Goal: Check status: Check status

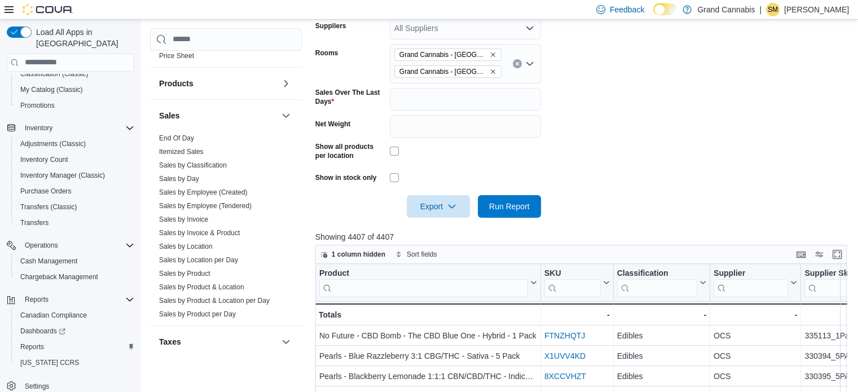
scroll to position [891, 0]
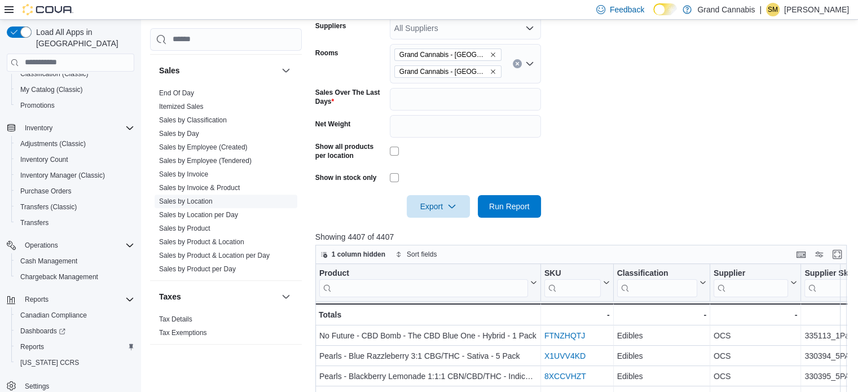
click at [192, 197] on link "Sales by Location" at bounding box center [186, 201] width 54 height 8
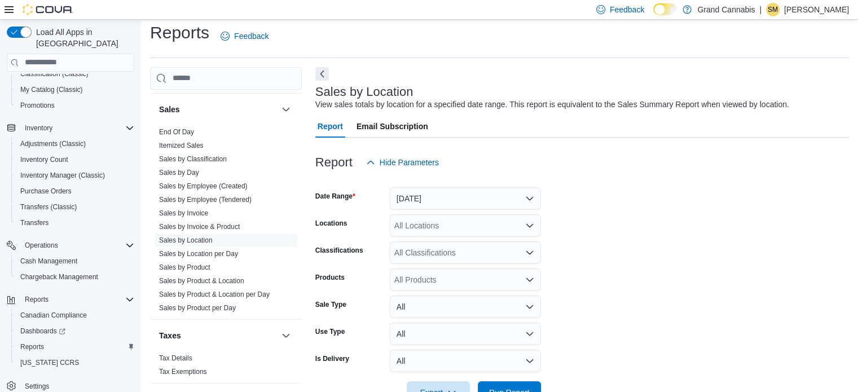
scroll to position [26, 0]
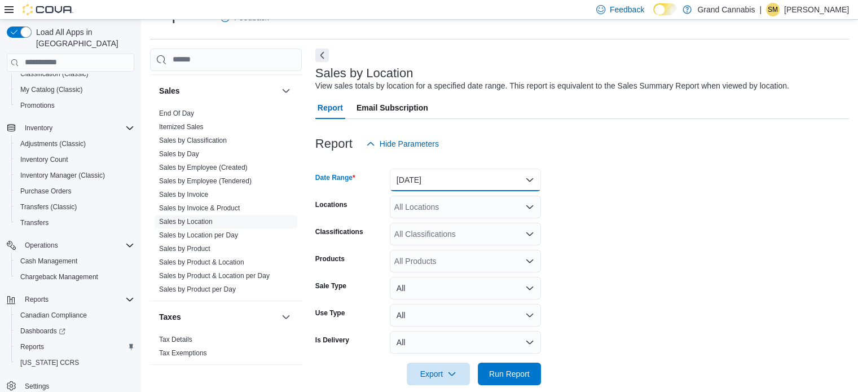
click at [467, 183] on button "[DATE]" at bounding box center [465, 180] width 151 height 23
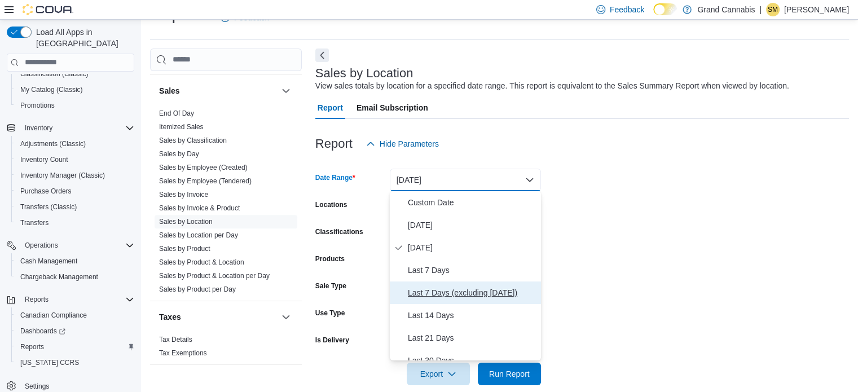
click at [472, 294] on span "Last 7 Days (excluding [DATE])" at bounding box center [472, 293] width 129 height 14
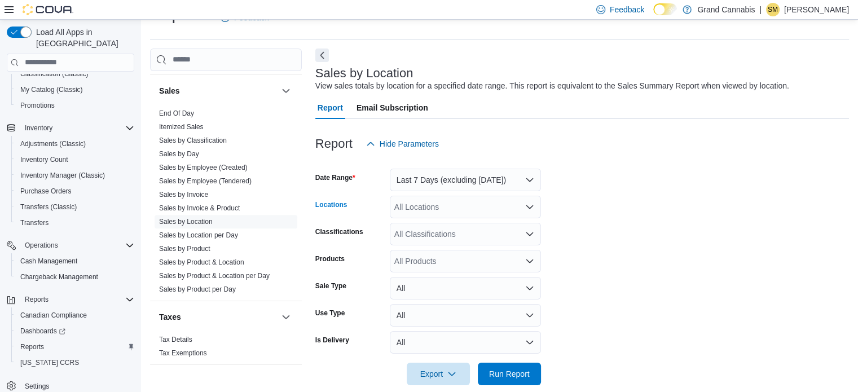
click at [457, 210] on div "All Locations" at bounding box center [465, 207] width 151 height 23
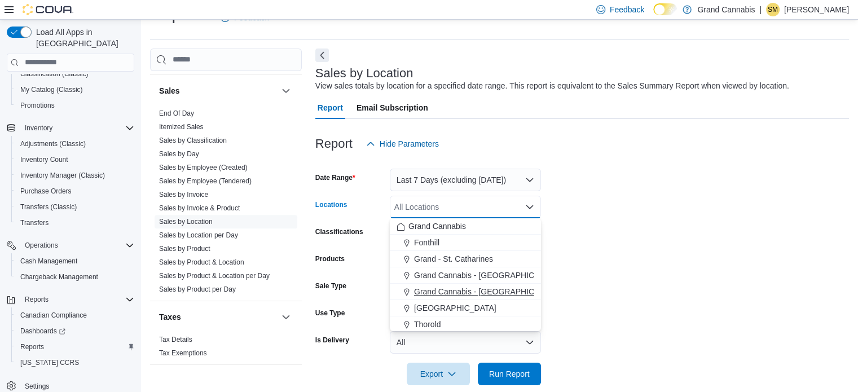
click at [478, 293] on span "Grand Cannabis - [GEOGRAPHIC_DATA]" at bounding box center [487, 291] width 147 height 11
click at [610, 258] on form "Date Range Last 7 Days (excluding [DATE]) Locations [GEOGRAPHIC_DATA] - [GEOGRA…" at bounding box center [582, 270] width 534 height 230
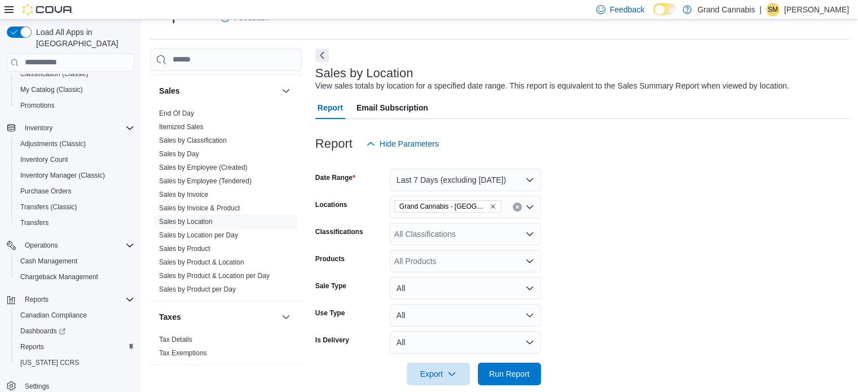
click at [536, 361] on div at bounding box center [582, 358] width 534 height 9
click at [535, 366] on button "Run Report" at bounding box center [509, 373] width 63 height 23
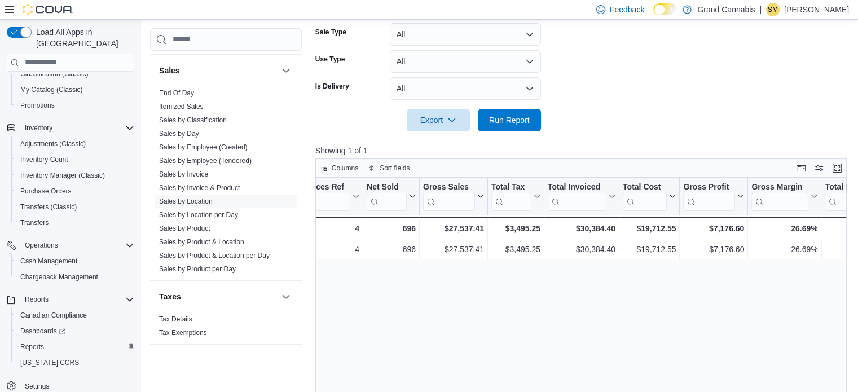
scroll to position [143, 0]
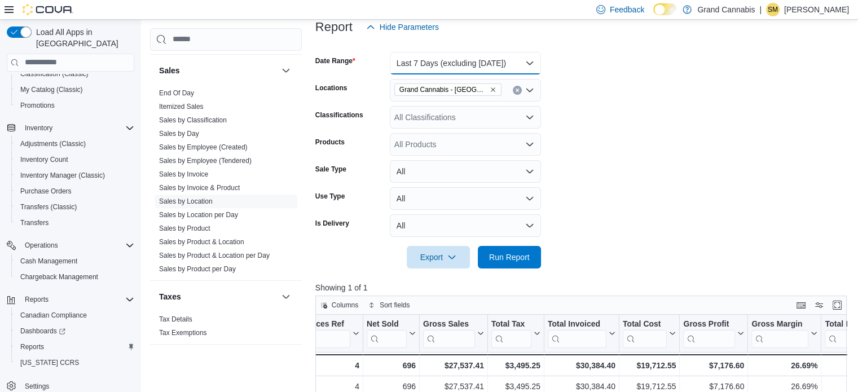
click at [481, 66] on button "Last 7 Days (excluding [DATE])" at bounding box center [465, 63] width 151 height 23
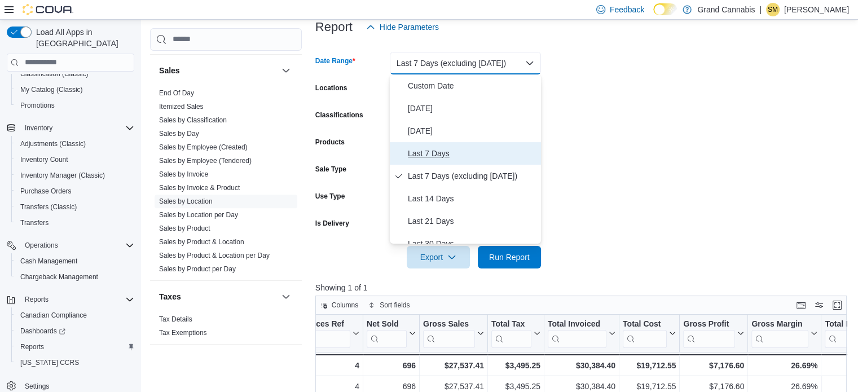
click at [467, 150] on span "Last 7 Days" at bounding box center [472, 154] width 129 height 14
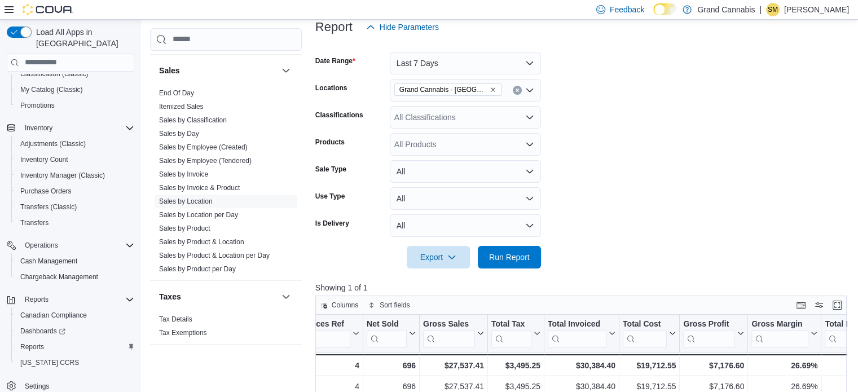
click at [599, 180] on form "Date Range Last 7 Days Locations [GEOGRAPHIC_DATA] - [GEOGRAPHIC_DATA] Classifi…" at bounding box center [583, 153] width 537 height 230
click at [516, 258] on span "Run Report" at bounding box center [509, 256] width 41 height 11
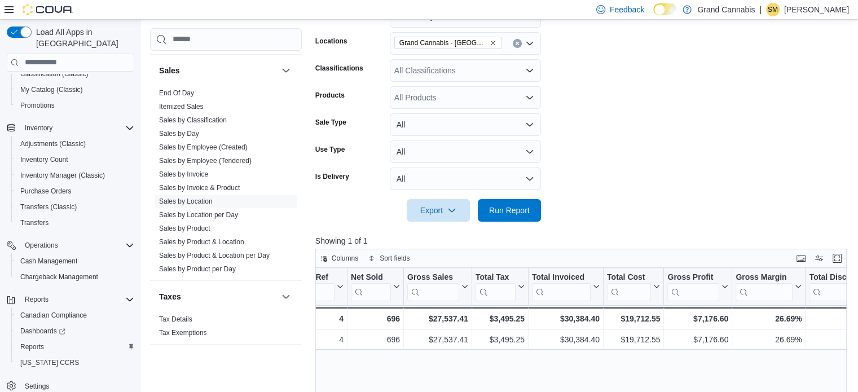
scroll to position [86, 0]
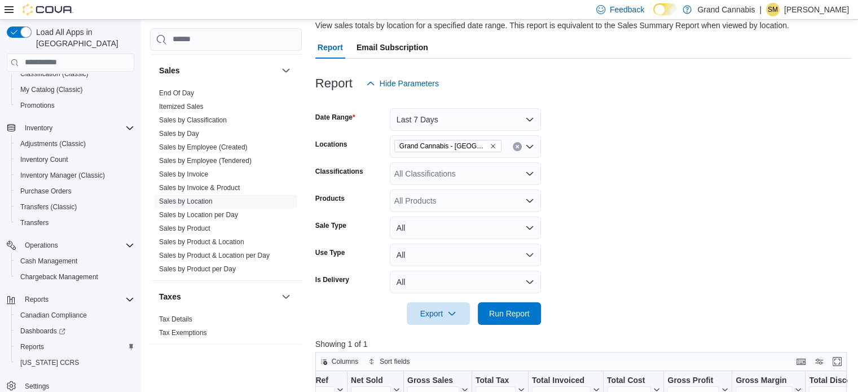
click at [517, 146] on icon "Clear input" at bounding box center [517, 146] width 3 height 3
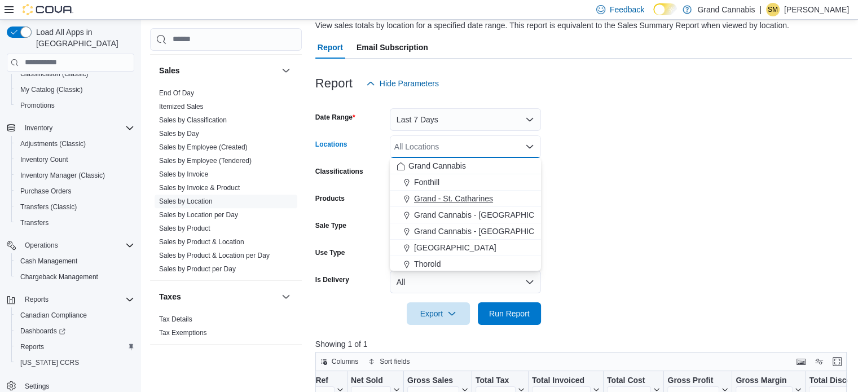
click at [482, 198] on span "Grand - St. Catharines" at bounding box center [453, 198] width 79 height 11
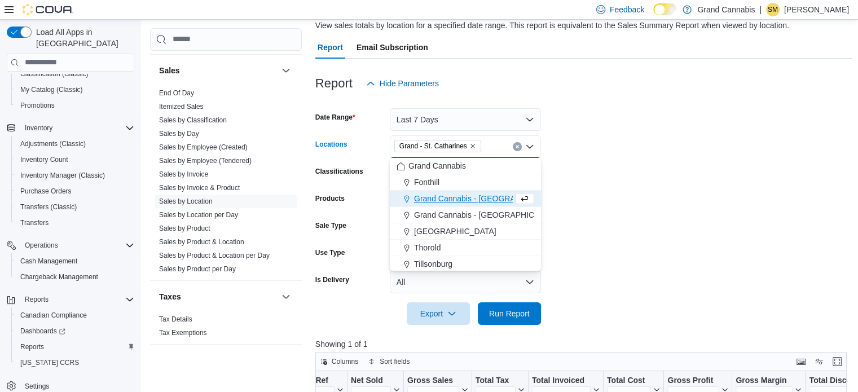
click at [611, 187] on form "Date Range Last 7 Days Locations [GEOGRAPHIC_DATA] Combo box. Selected. [GEOGRA…" at bounding box center [583, 210] width 537 height 230
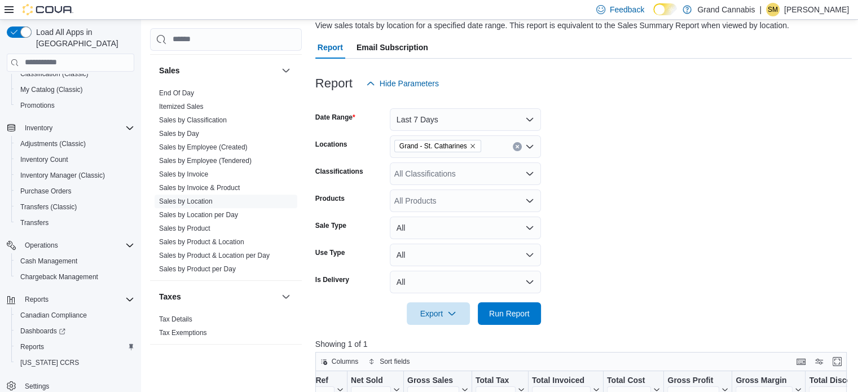
click at [521, 327] on div at bounding box center [583, 332] width 537 height 14
click at [533, 311] on span "Run Report" at bounding box center [510, 313] width 50 height 23
